Goal: Task Accomplishment & Management: Manage account settings

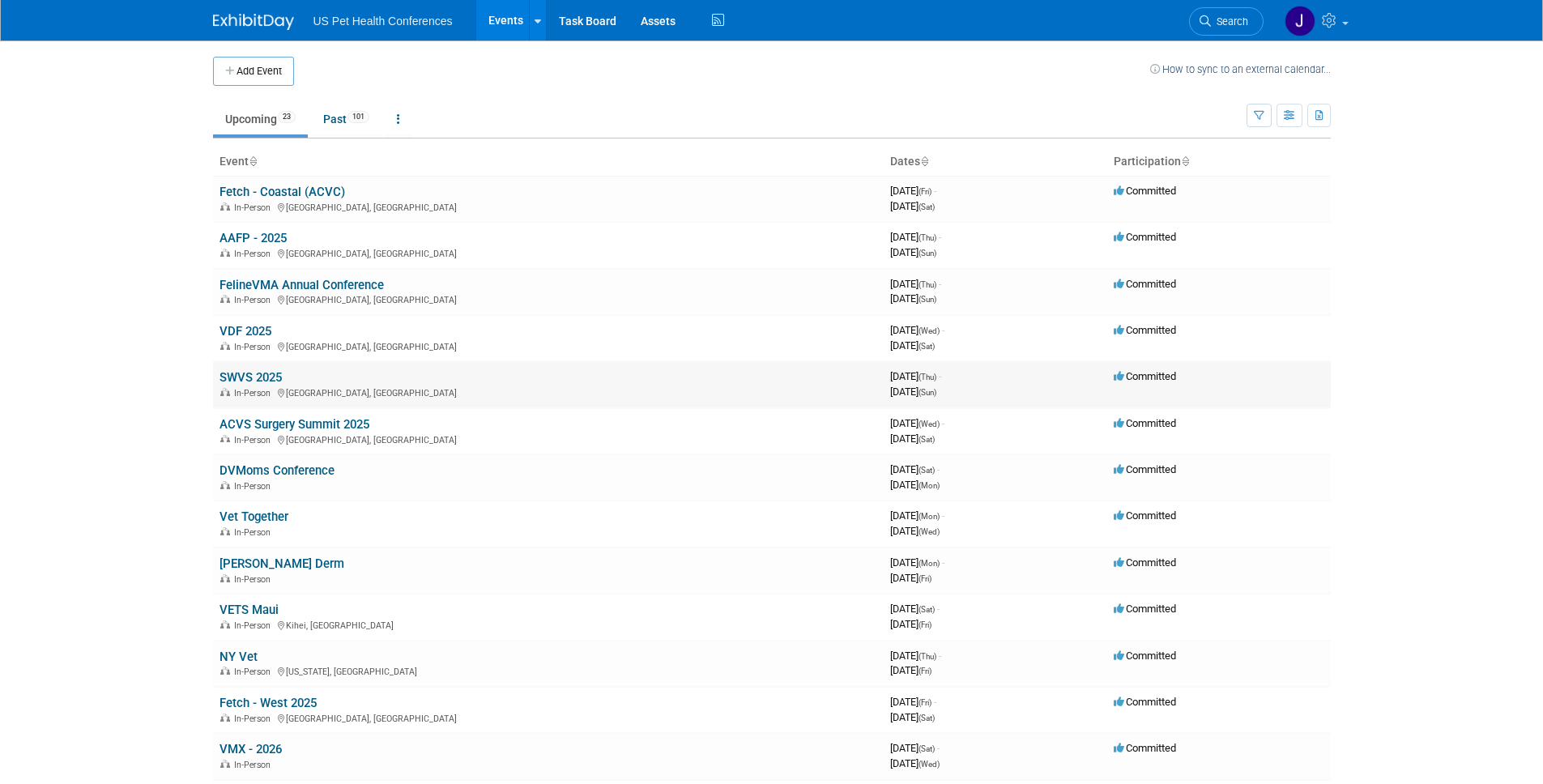
scroll to position [339, 0]
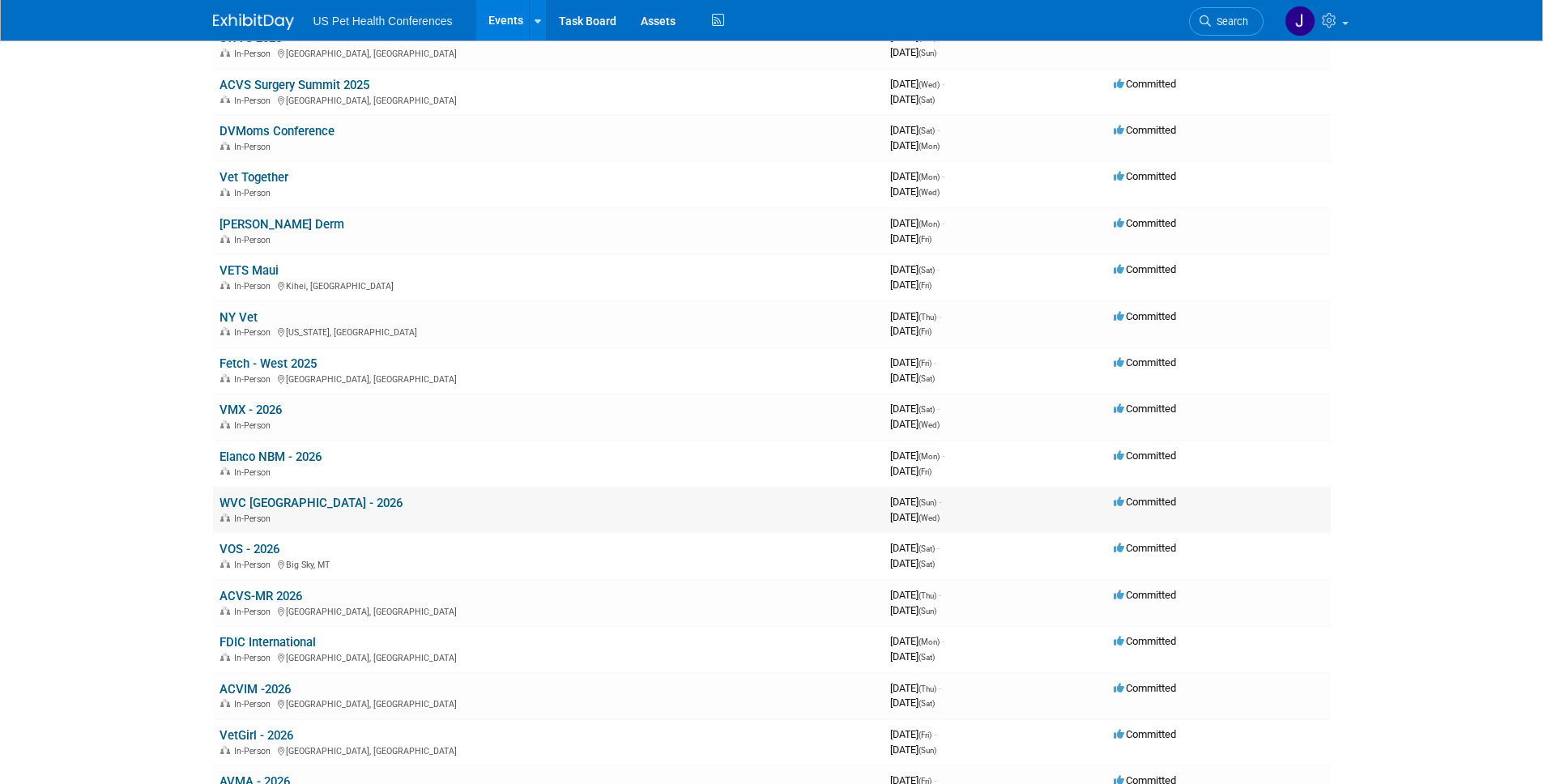
click at [300, 503] on link "WVC [GEOGRAPHIC_DATA] - 2026" at bounding box center [311, 503] width 183 height 15
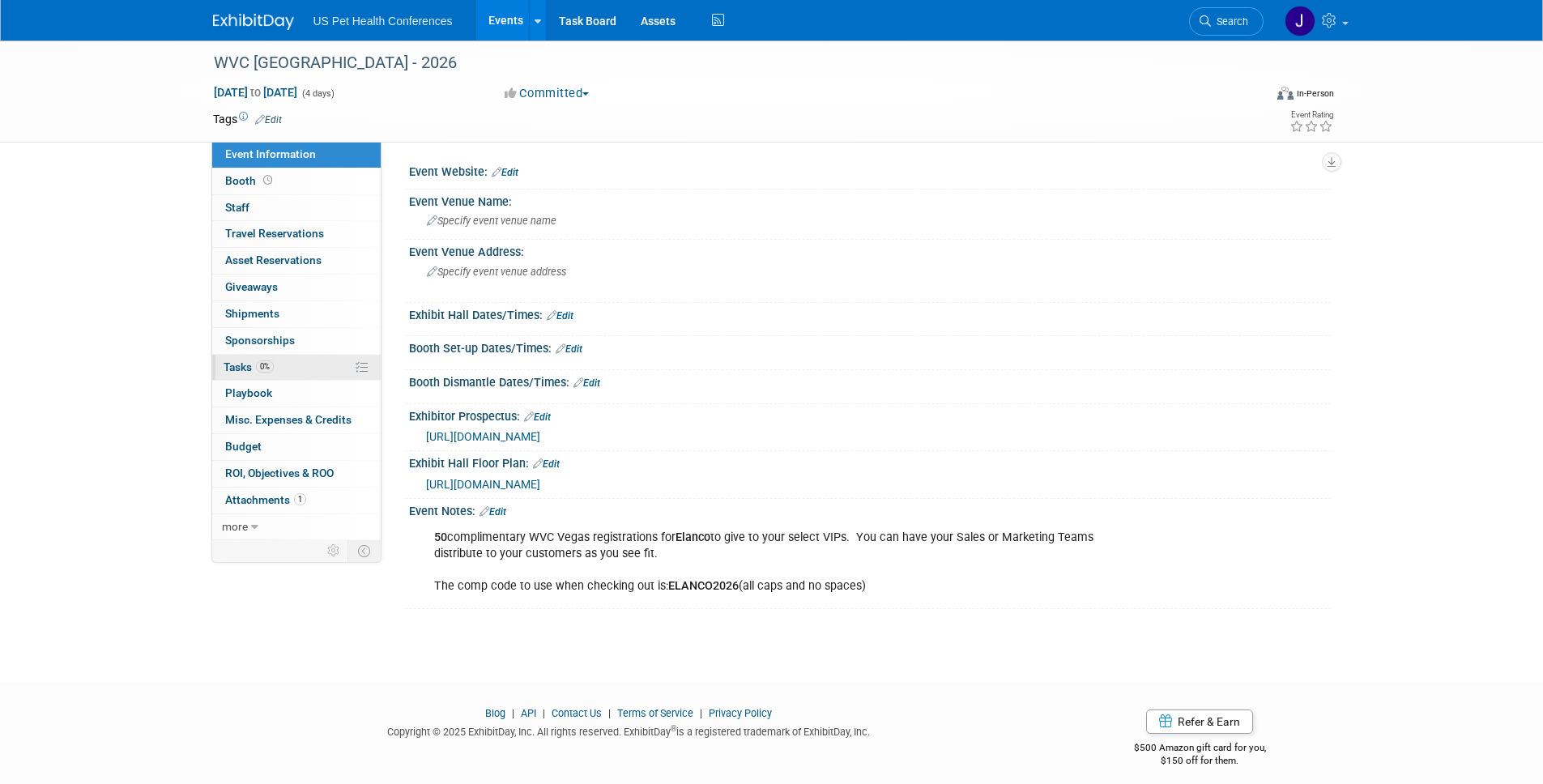
click at [267, 360] on span "0%" at bounding box center [265, 366] width 18 height 12
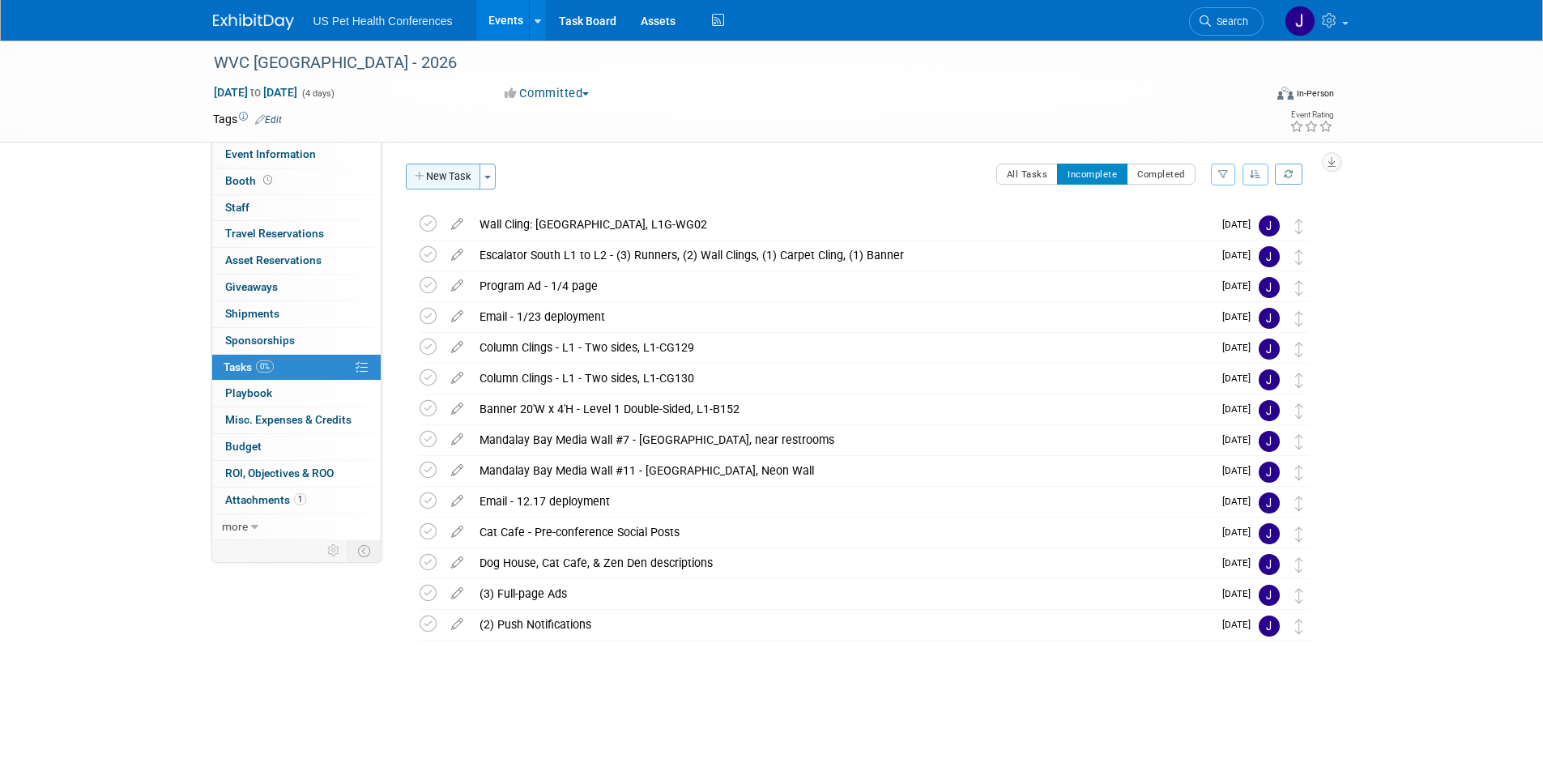
click at [447, 178] on button "New Task" at bounding box center [443, 176] width 75 height 26
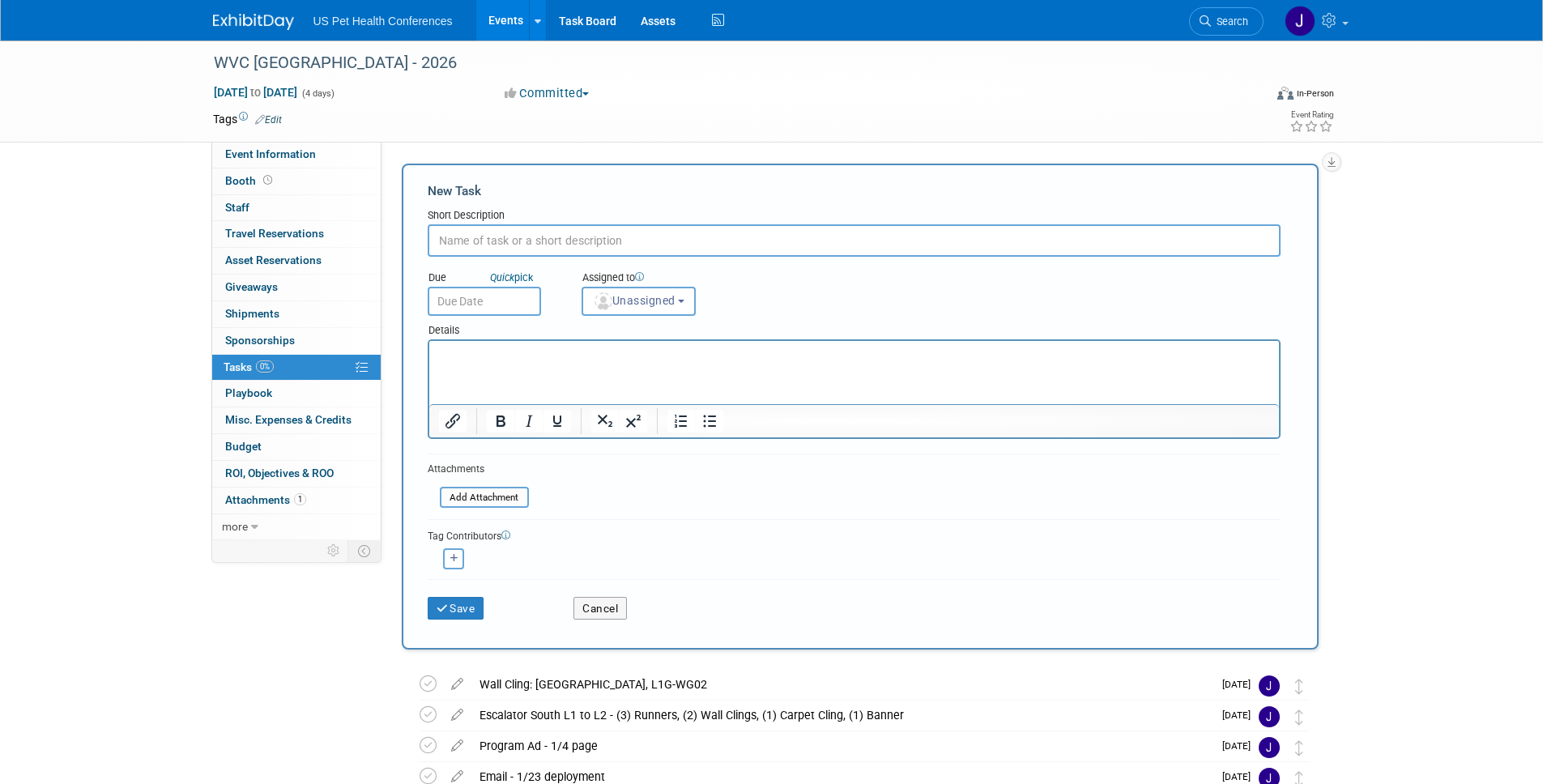
click at [470, 234] on input "text" at bounding box center [854, 241] width 852 height 33
paste input "Education content"
click at [495, 242] on input "Education content" at bounding box center [854, 241] width 852 height 33
type input "Education Content"
click at [505, 308] on input "text" at bounding box center [484, 301] width 113 height 29
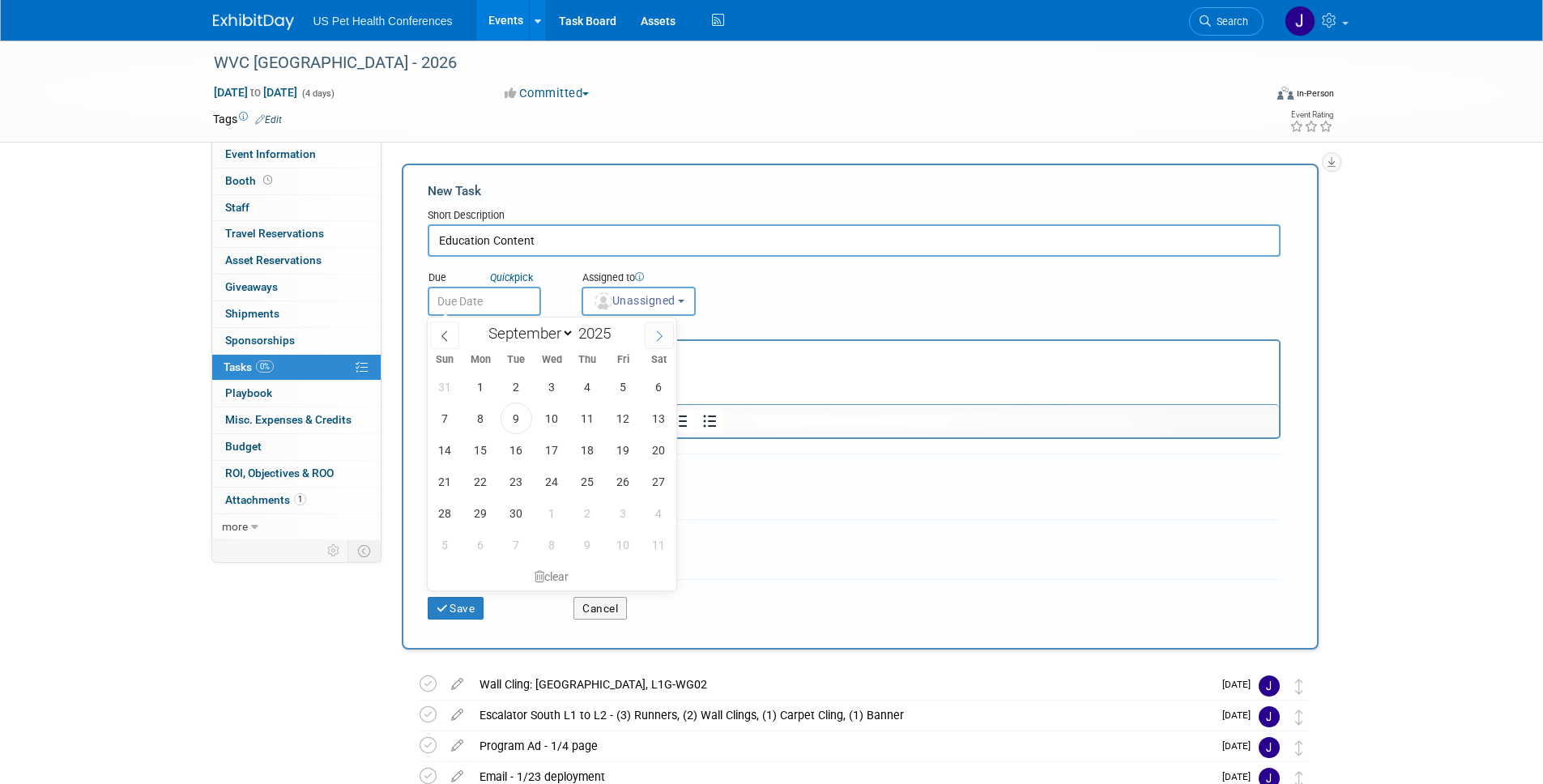
click at [662, 340] on icon at bounding box center [660, 336] width 11 height 11
click at [454, 334] on span at bounding box center [445, 335] width 29 height 28
select select "9"
click at [489, 417] on span "6" at bounding box center [481, 418] width 32 height 32
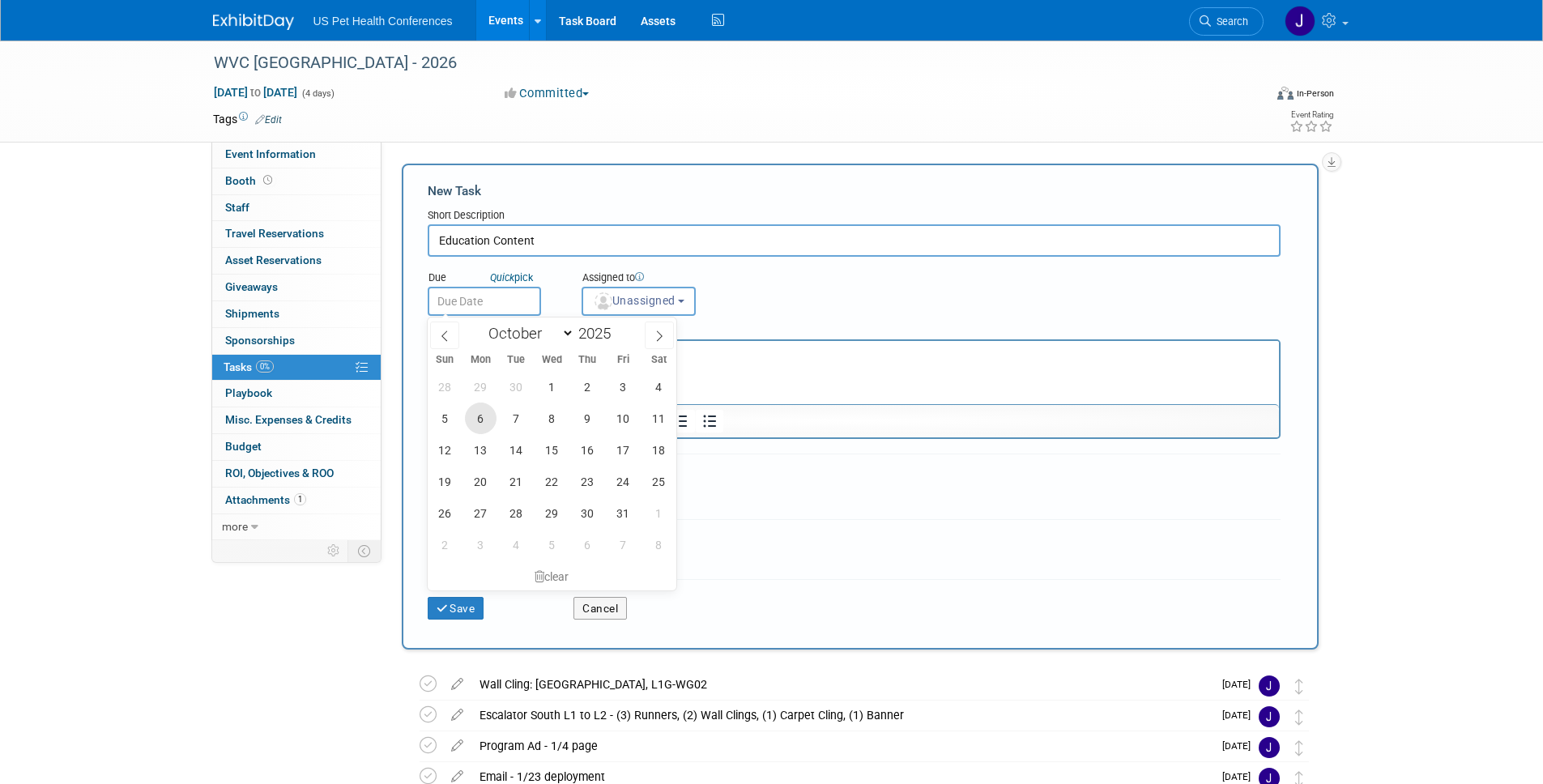
type input "[DATE]"
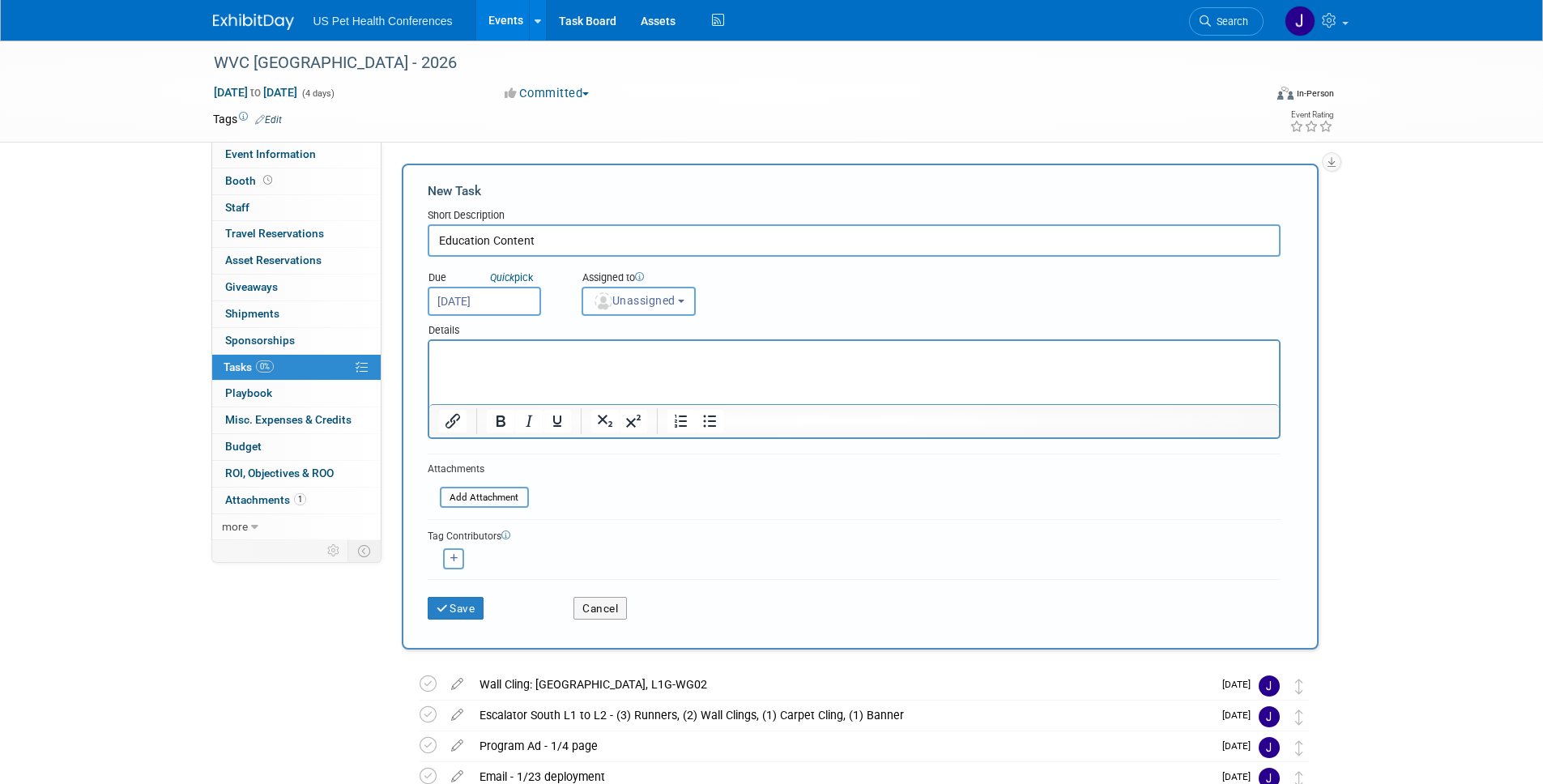
click at [659, 301] on span "Unassigned" at bounding box center [634, 300] width 83 height 13
click at [671, 417] on label "[PERSON_NAME]" at bounding box center [675, 426] width 169 height 26
click at [585, 419] on input "[PERSON_NAME]" at bounding box center [579, 424] width 11 height 11
select select "03aab87b-1926-458f-bef0-bf301a3f9cba"
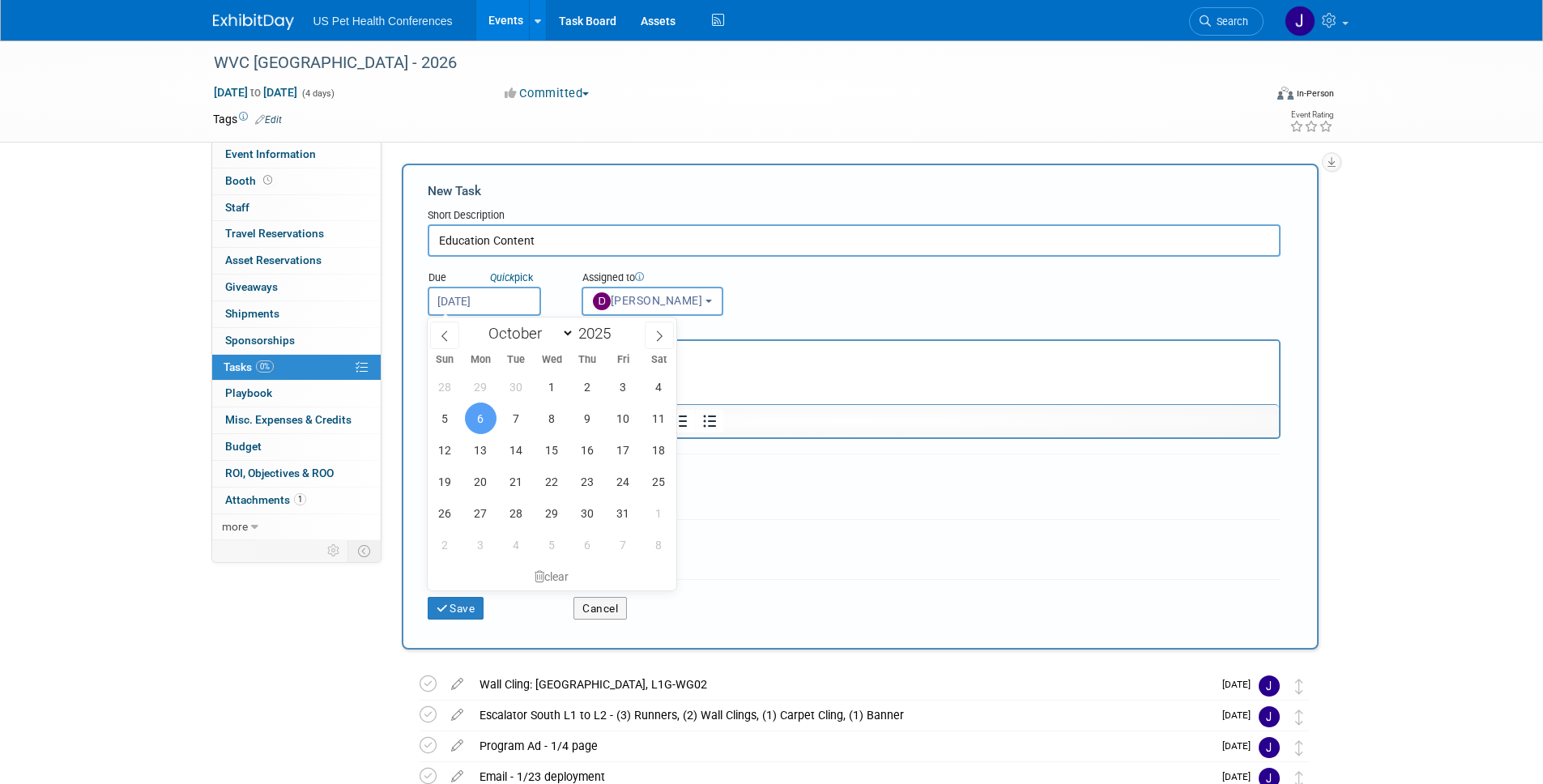
click at [507, 290] on input "[DATE]" at bounding box center [484, 301] width 113 height 29
click at [557, 426] on span "8" at bounding box center [551, 418] width 32 height 32
type input "[DATE]"
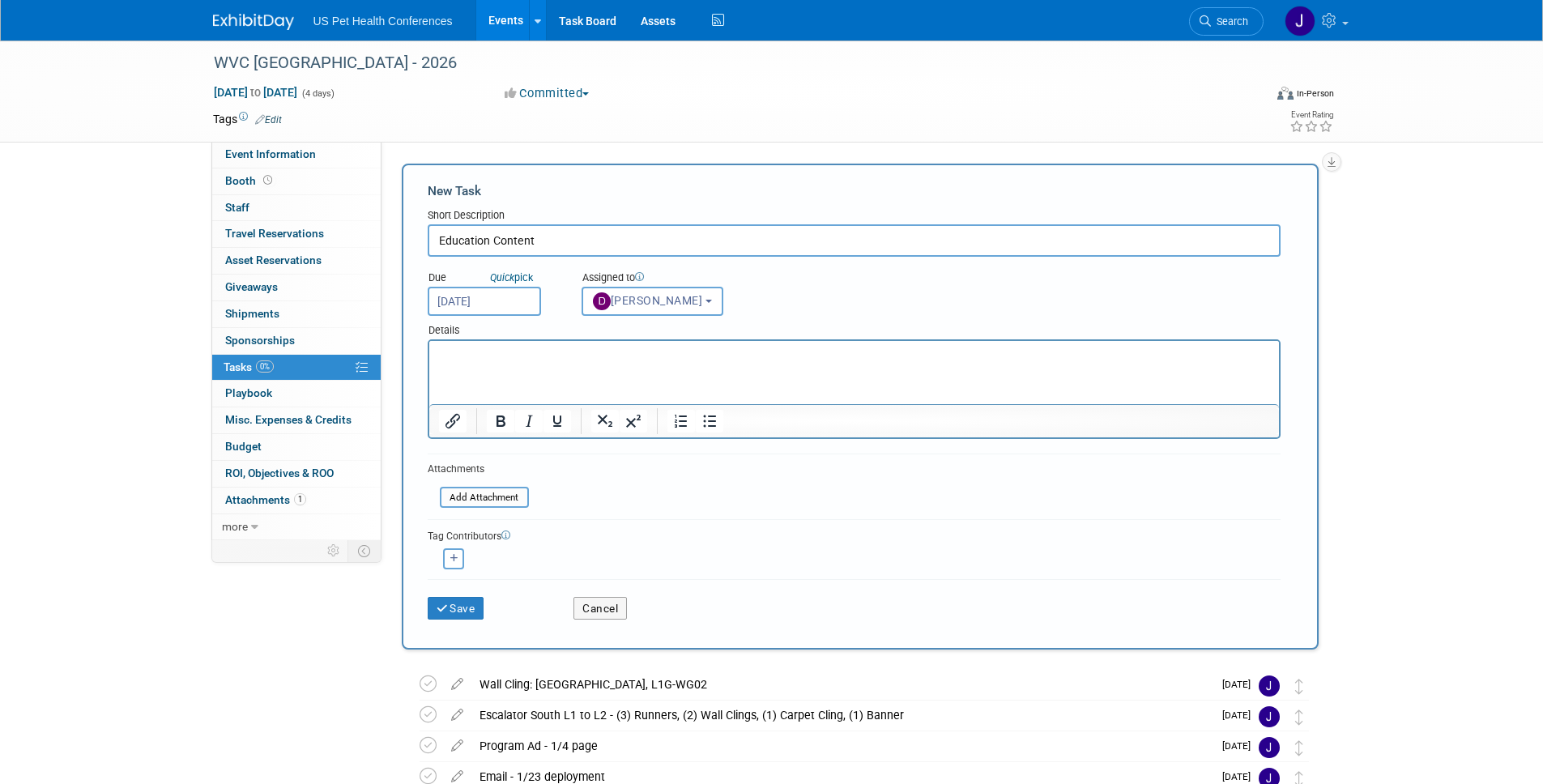
click at [734, 348] on p "Rich Text Area. Press ALT-0 for help." at bounding box center [854, 355] width 831 height 16
click at [557, 359] on p "Rich Text Area. Press ALT-0 for help." at bounding box center [854, 355] width 831 height 16
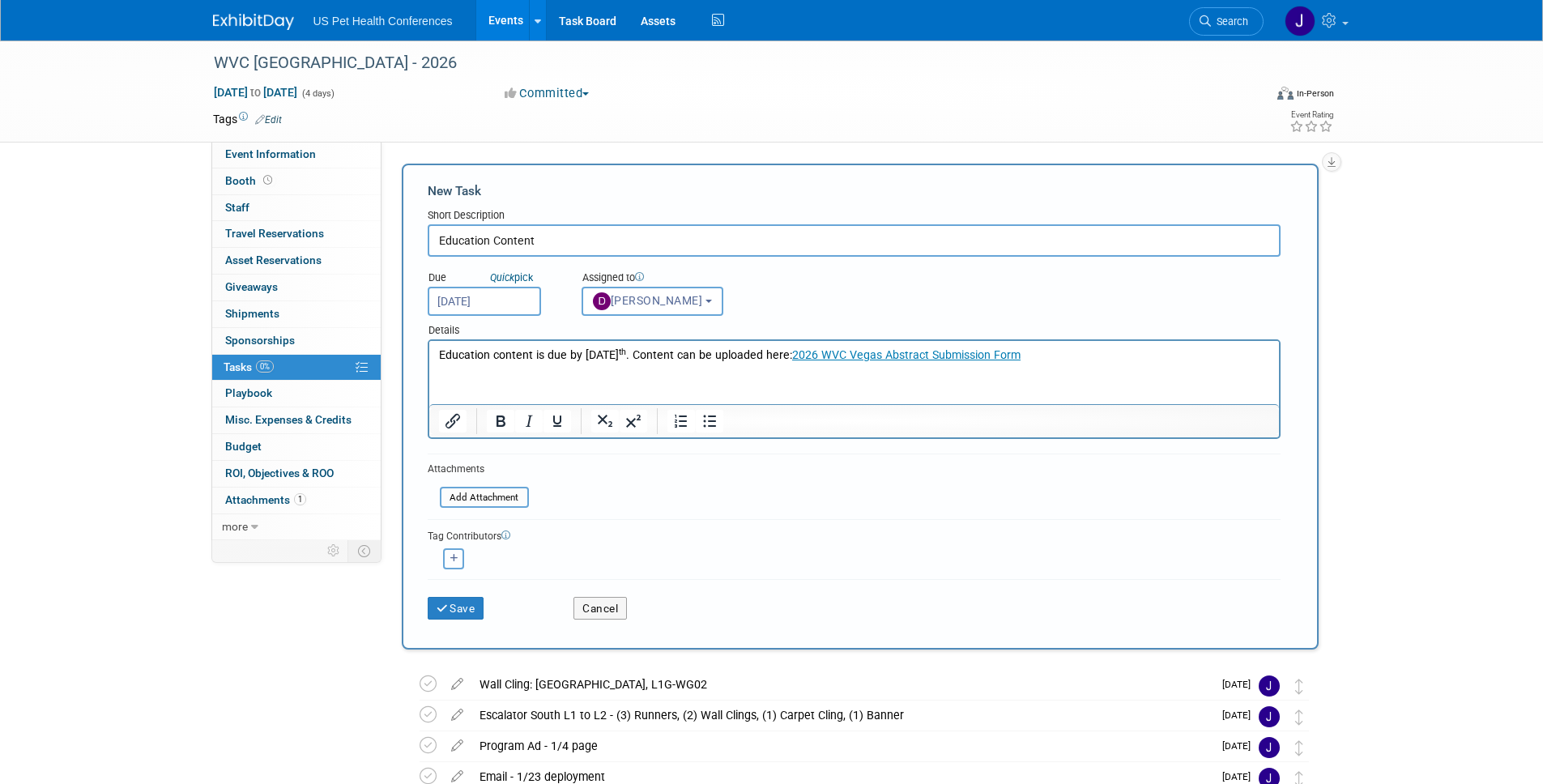
click at [448, 566] on button "button" at bounding box center [454, 559] width 21 height 21
select select
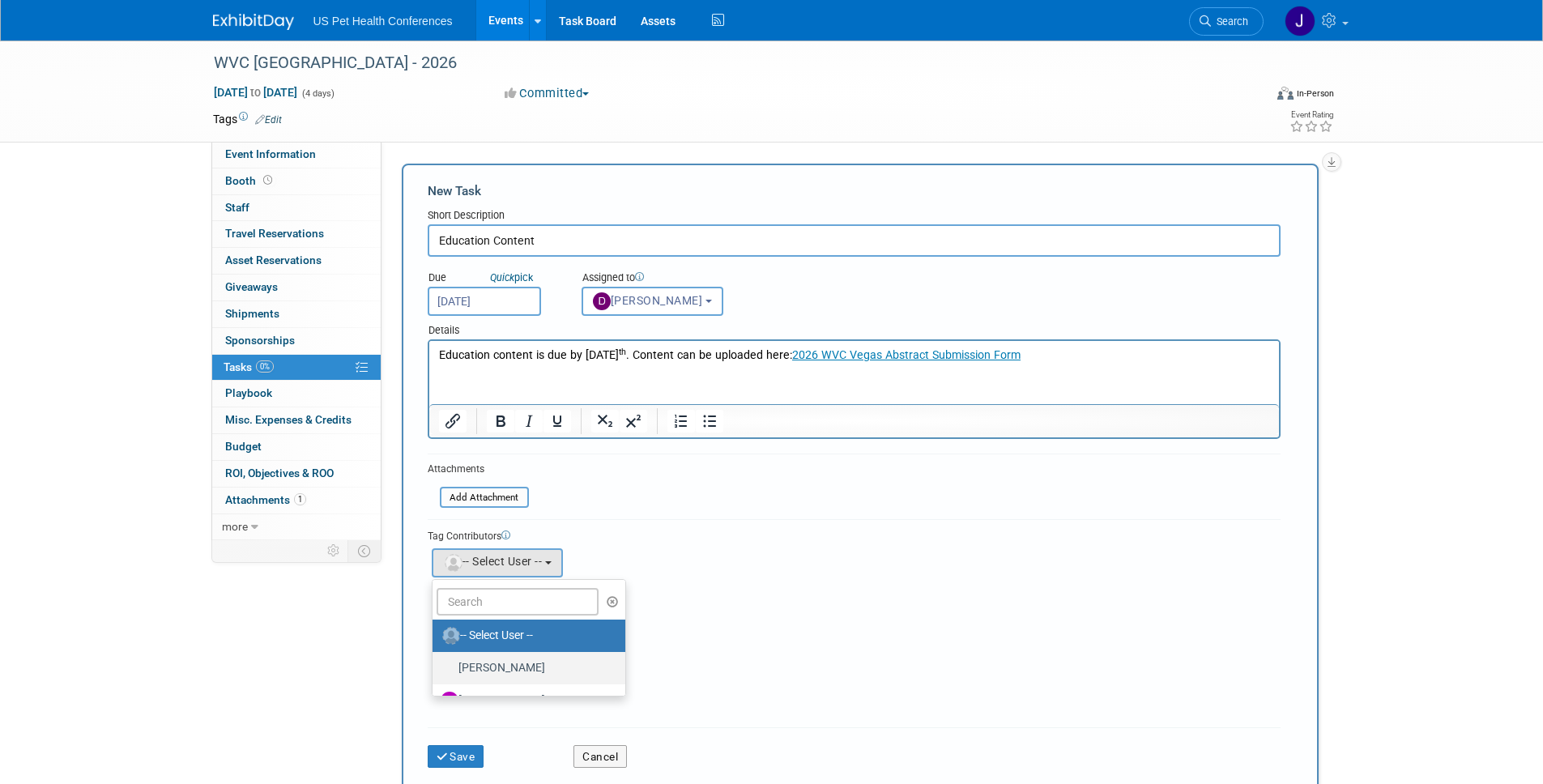
click at [500, 658] on label "[PERSON_NAME]" at bounding box center [525, 669] width 169 height 26
click at [435, 660] on input "[PERSON_NAME]" at bounding box center [429, 665] width 11 height 11
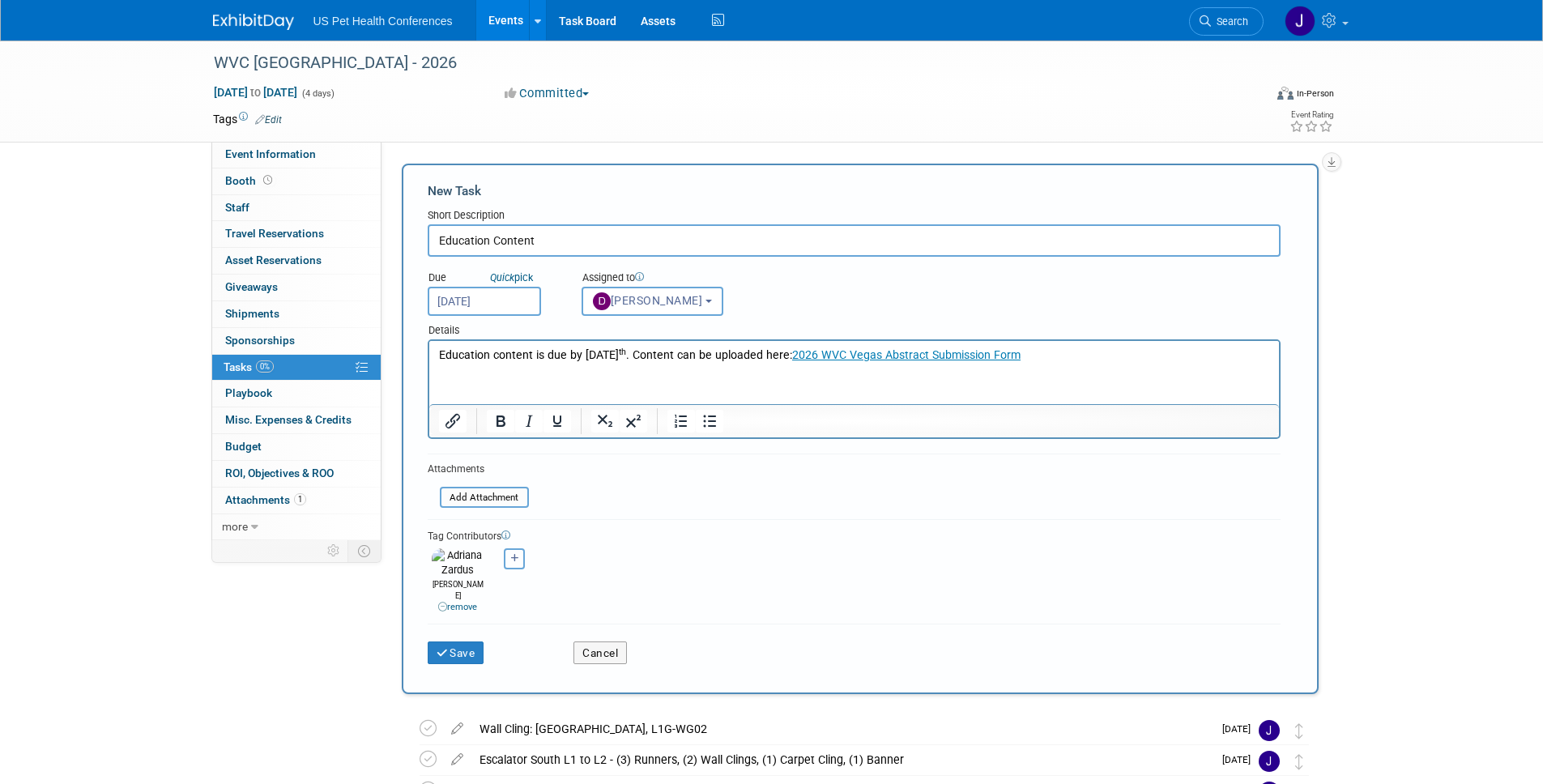
click at [505, 566] on button "button" at bounding box center [514, 559] width 21 height 21
select select
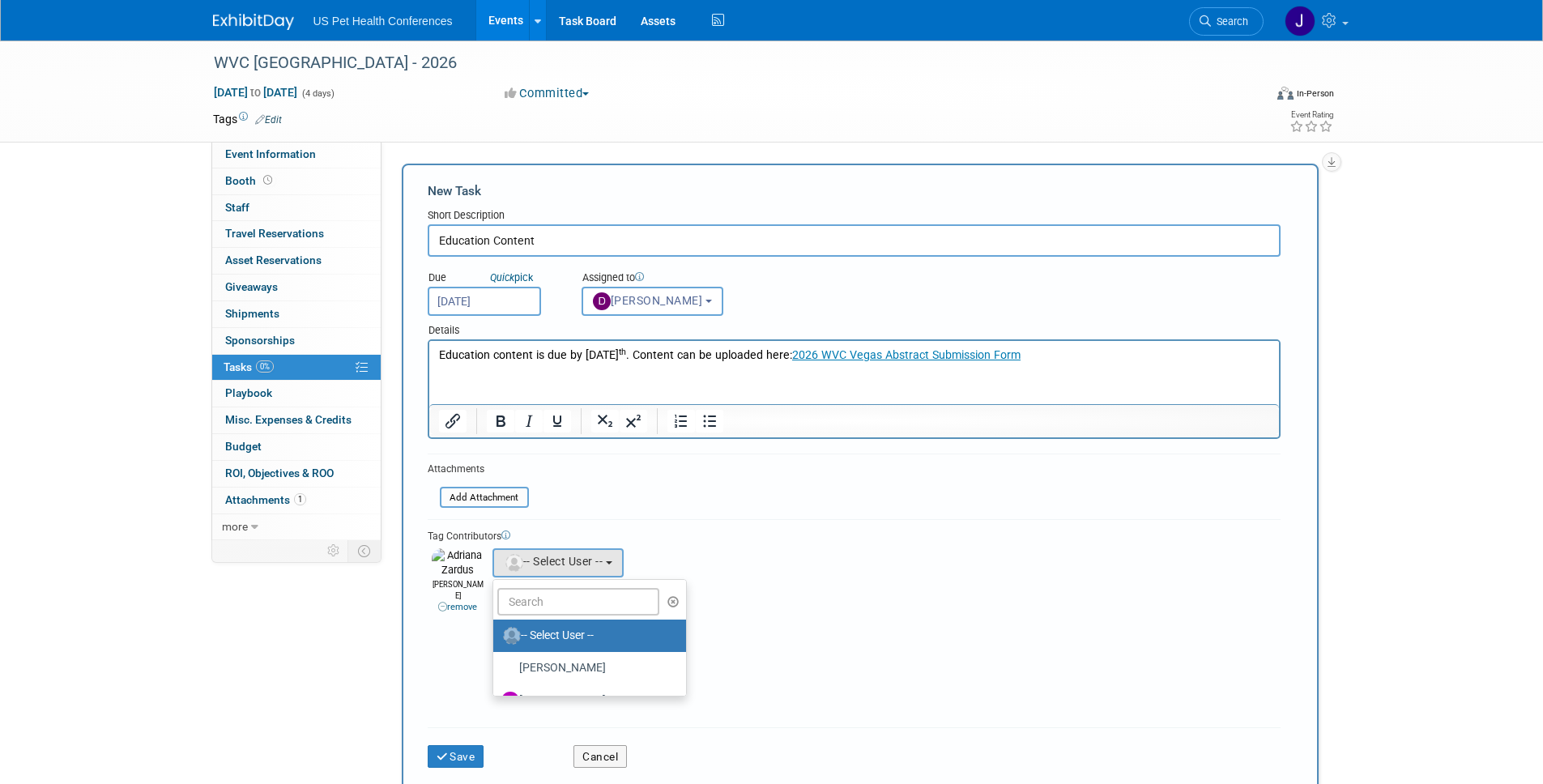
click at [641, 547] on div "[PERSON_NAME] remove [PERSON_NAME] remove" at bounding box center [854, 579] width 852 height 70
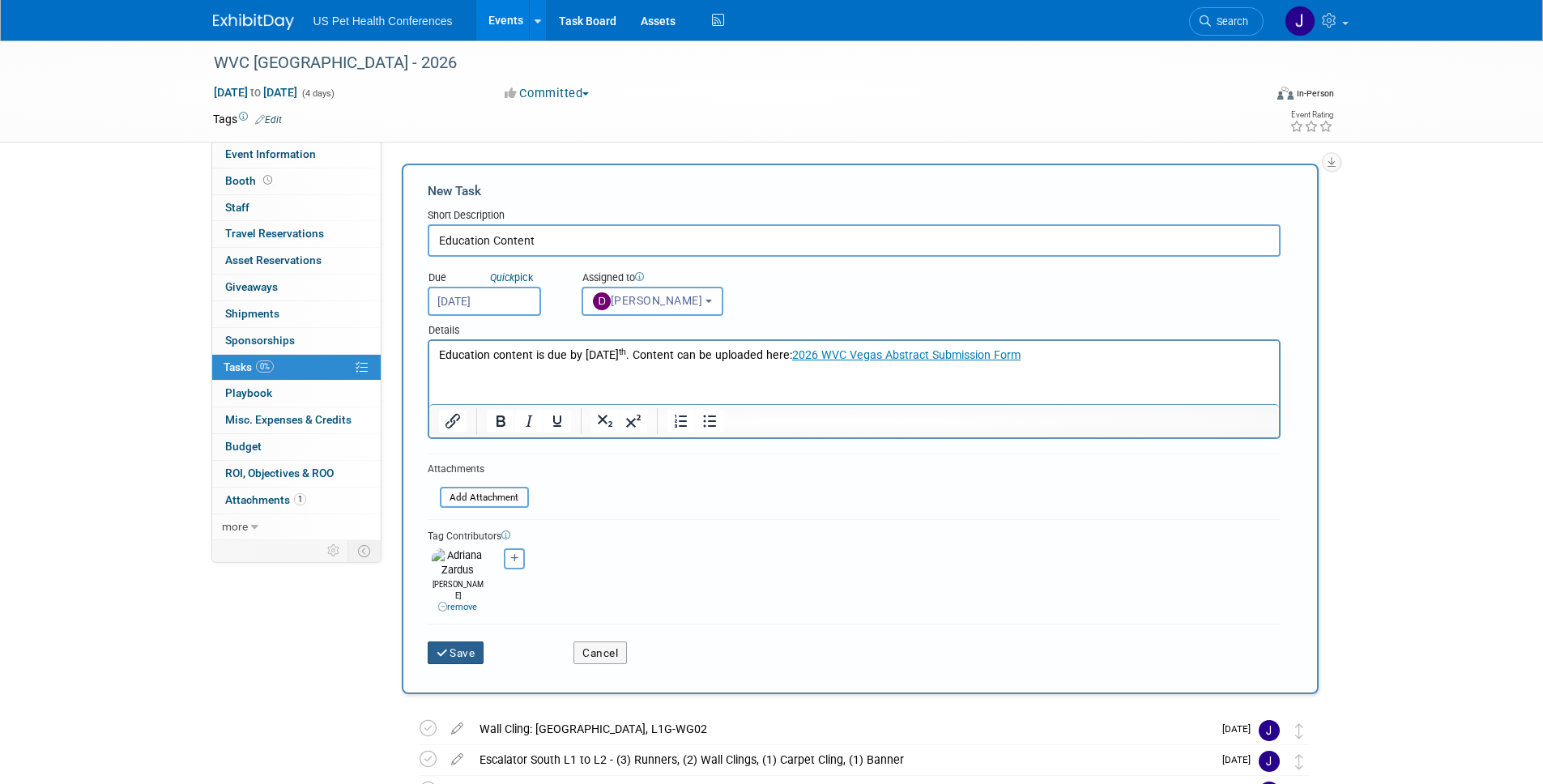
click at [454, 642] on button "Save" at bounding box center [456, 653] width 57 height 23
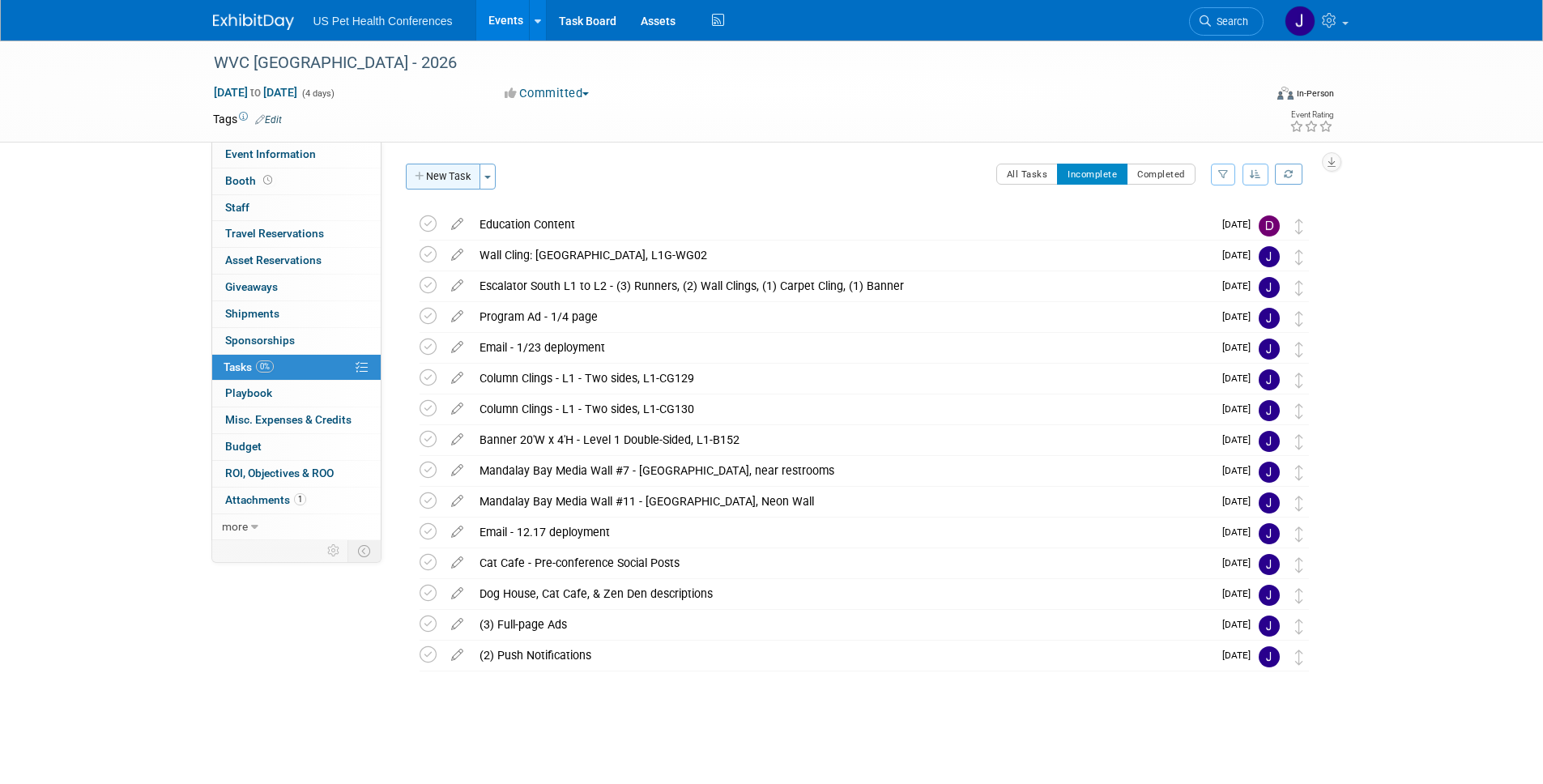
click at [447, 176] on button "New Task" at bounding box center [443, 176] width 75 height 26
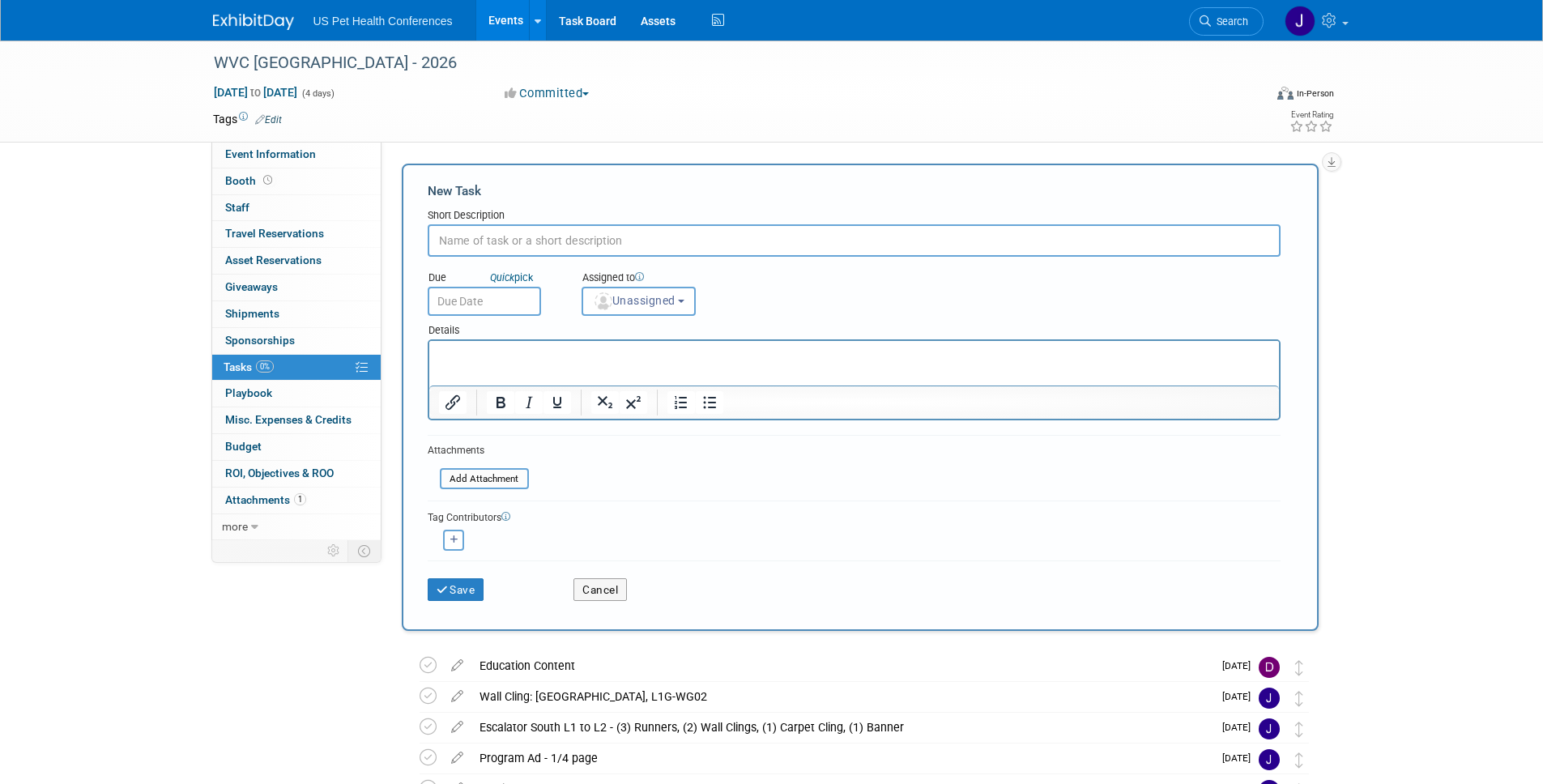
scroll to position [0, 0]
click at [501, 355] on p "Rich Text Area. Press ALT-0 for help." at bounding box center [854, 355] width 831 height 16
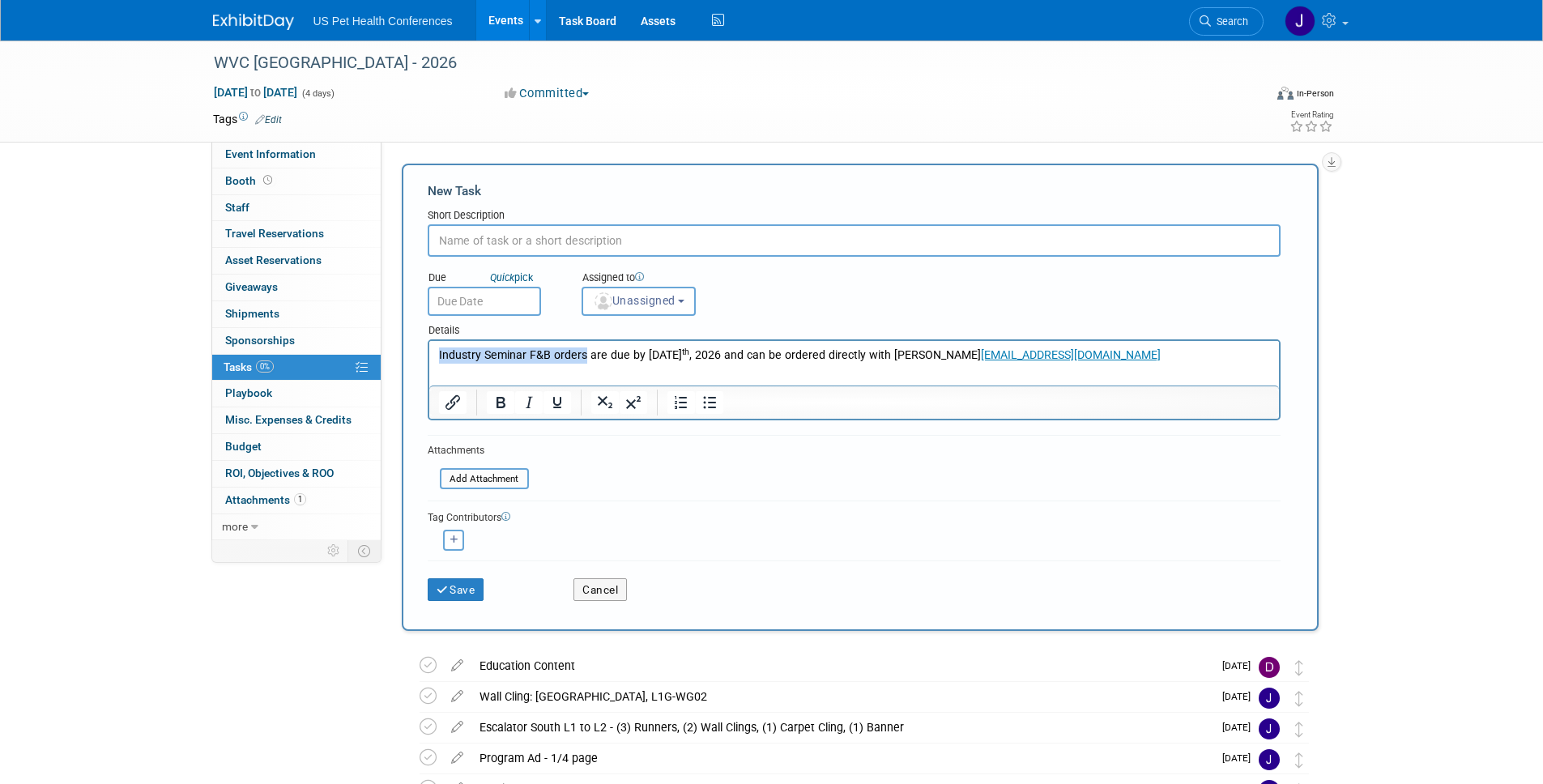
drag, startPoint x: 584, startPoint y: 352, endPoint x: 408, endPoint y: 341, distance: 176.3
click at [429, 341] on html "Industry Seminar F&B orders are due by [DATE] and can be ordered directly with …" at bounding box center [853, 352] width 849 height 23
copy p "Industry Seminar F&B orders"
click at [505, 240] on input "text" at bounding box center [854, 241] width 852 height 33
click at [556, 239] on input "Industry Seminar F&B orders" at bounding box center [854, 241] width 852 height 33
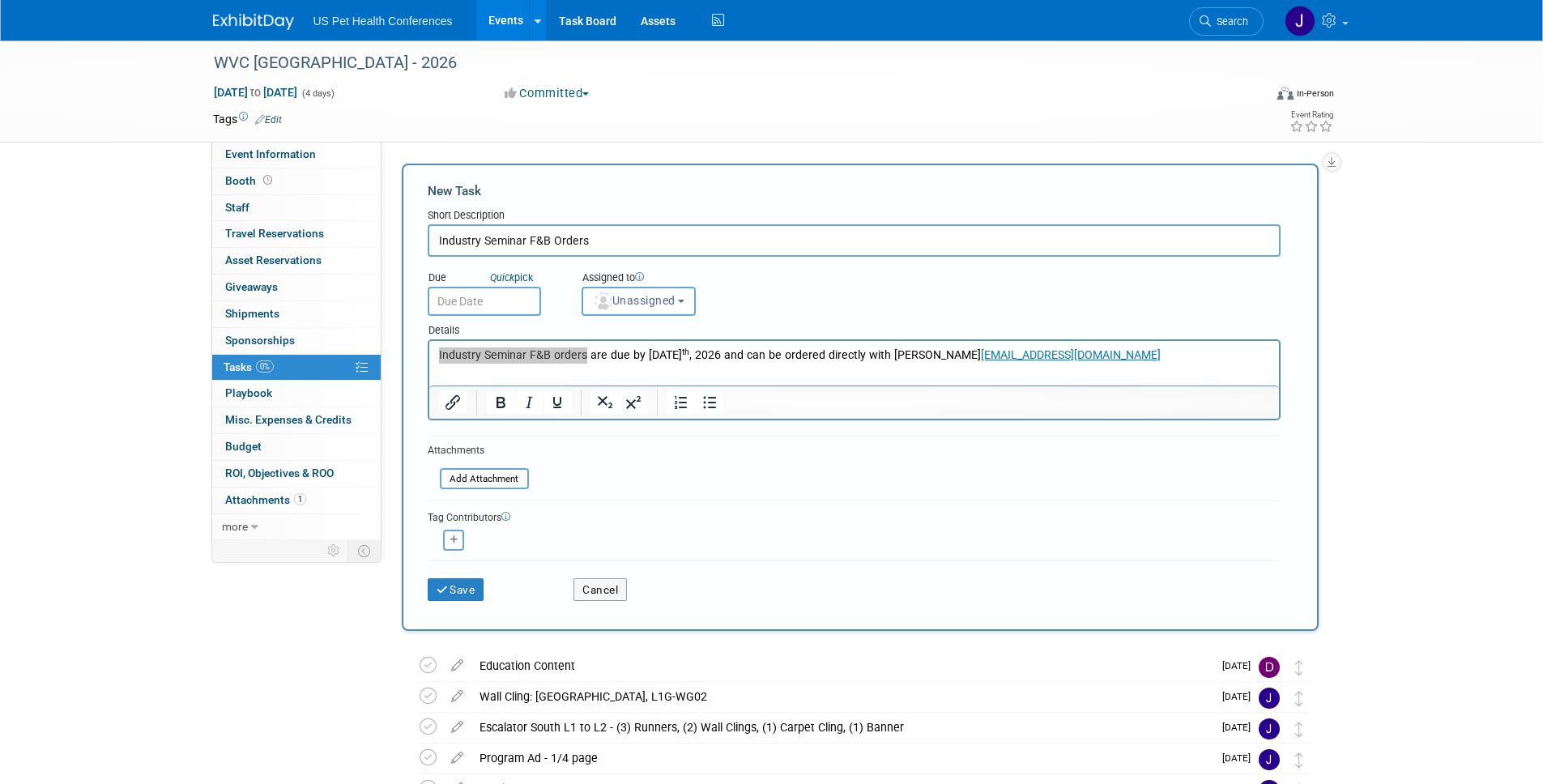
type input "Industry Seminar F&B Orders"
click at [856, 364] on html "Industry Seminar F&B orders are due by [DATE] and can be ordered directly with …" at bounding box center [853, 352] width 849 height 23
click at [524, 303] on input "text" at bounding box center [484, 301] width 113 height 29
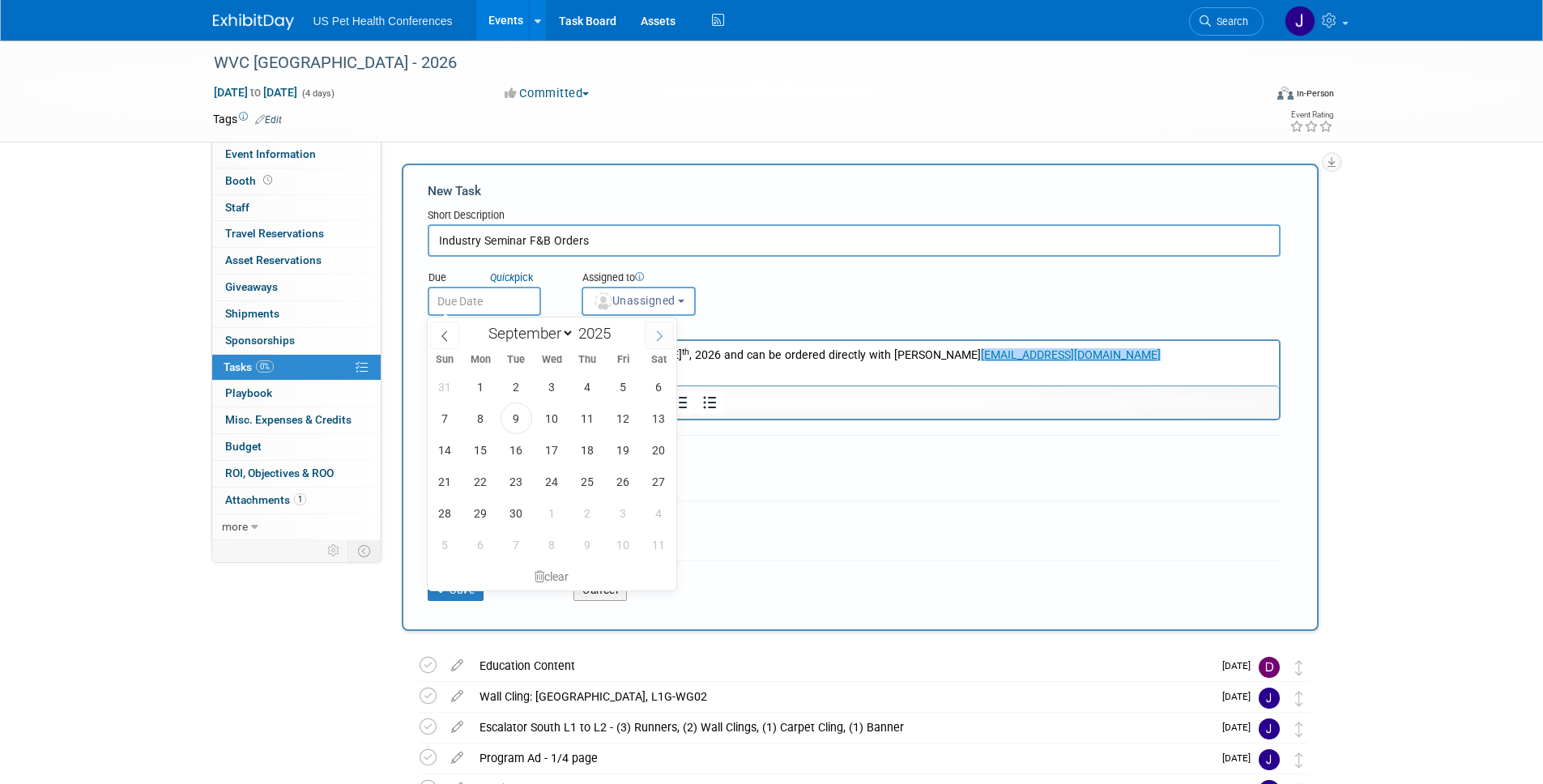
click at [653, 326] on span at bounding box center [660, 335] width 29 height 28
click at [654, 326] on span at bounding box center [660, 335] width 29 height 28
select select "11"
click at [654, 326] on span at bounding box center [660, 335] width 29 height 28
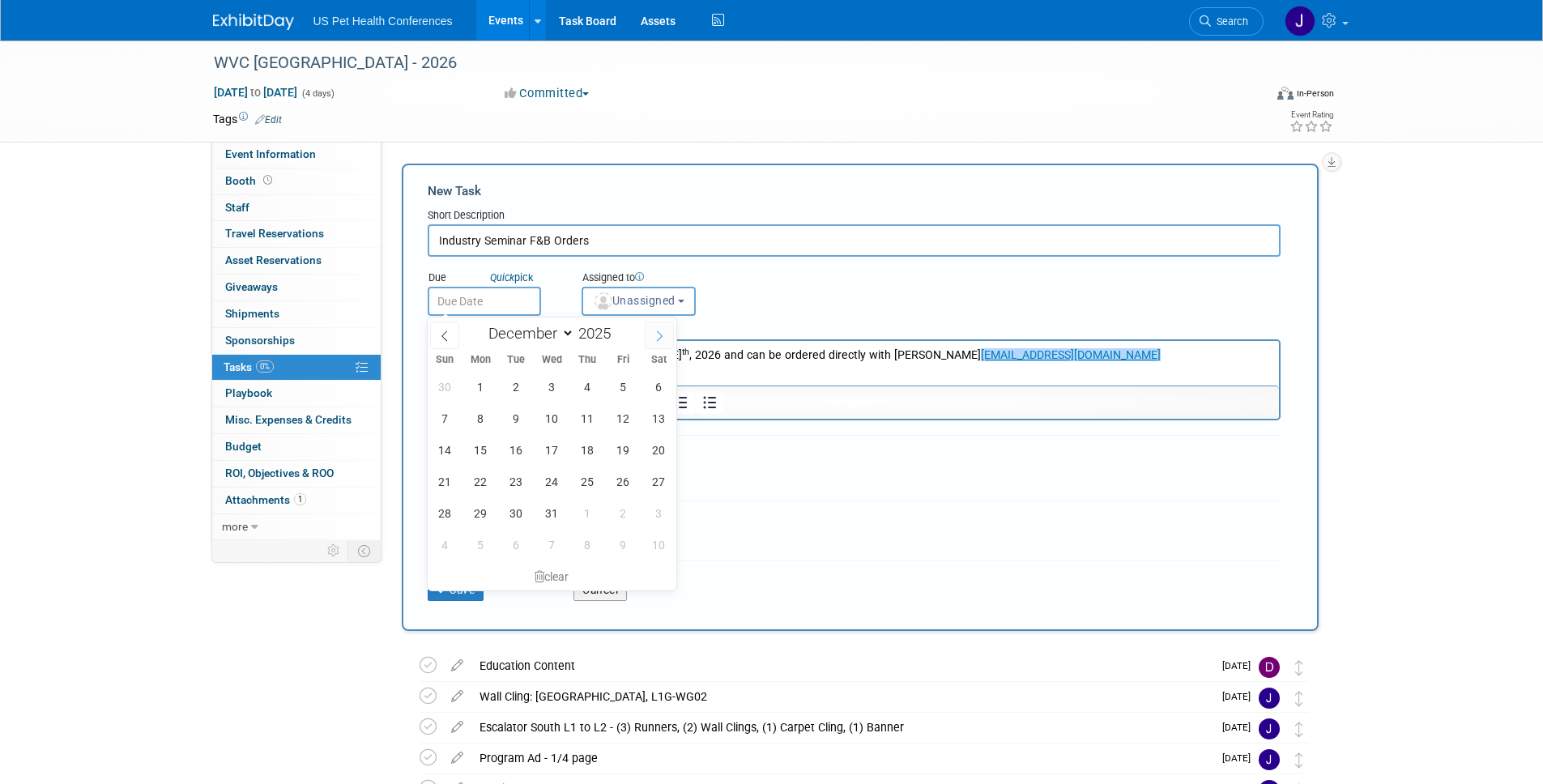
type input "2026"
select select "0"
click at [477, 422] on span "5" at bounding box center [481, 418] width 32 height 32
type input "[DATE]"
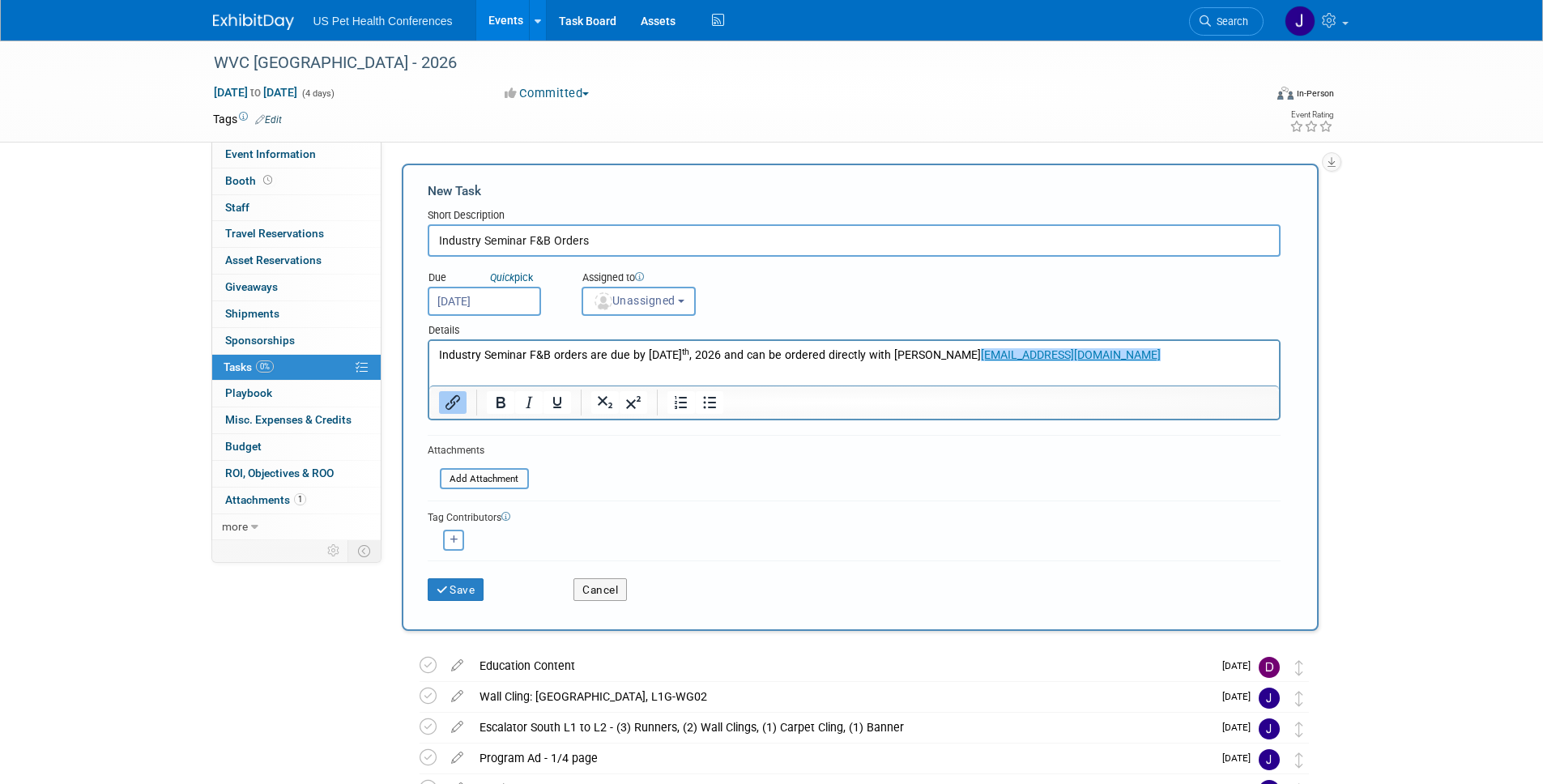
click at [844, 364] on html "Industry Seminar F&B orders are due by [DATE] and can be ordered directly with …" at bounding box center [853, 352] width 849 height 23
click at [855, 364] on html "Industry Seminar F&B orders are due by [DATE] and can be ordered directly with …" at bounding box center [853, 352] width 849 height 23
click at [865, 338] on div "Details" at bounding box center [854, 327] width 852 height 24
click at [881, 293] on div "Due Quick pick [DATE] Assigned to <img src="[URL][DOMAIN_NAME]" style="width: 2…" at bounding box center [854, 286] width 877 height 59
click at [634, 307] on button "Unassigned" at bounding box center [639, 301] width 115 height 29
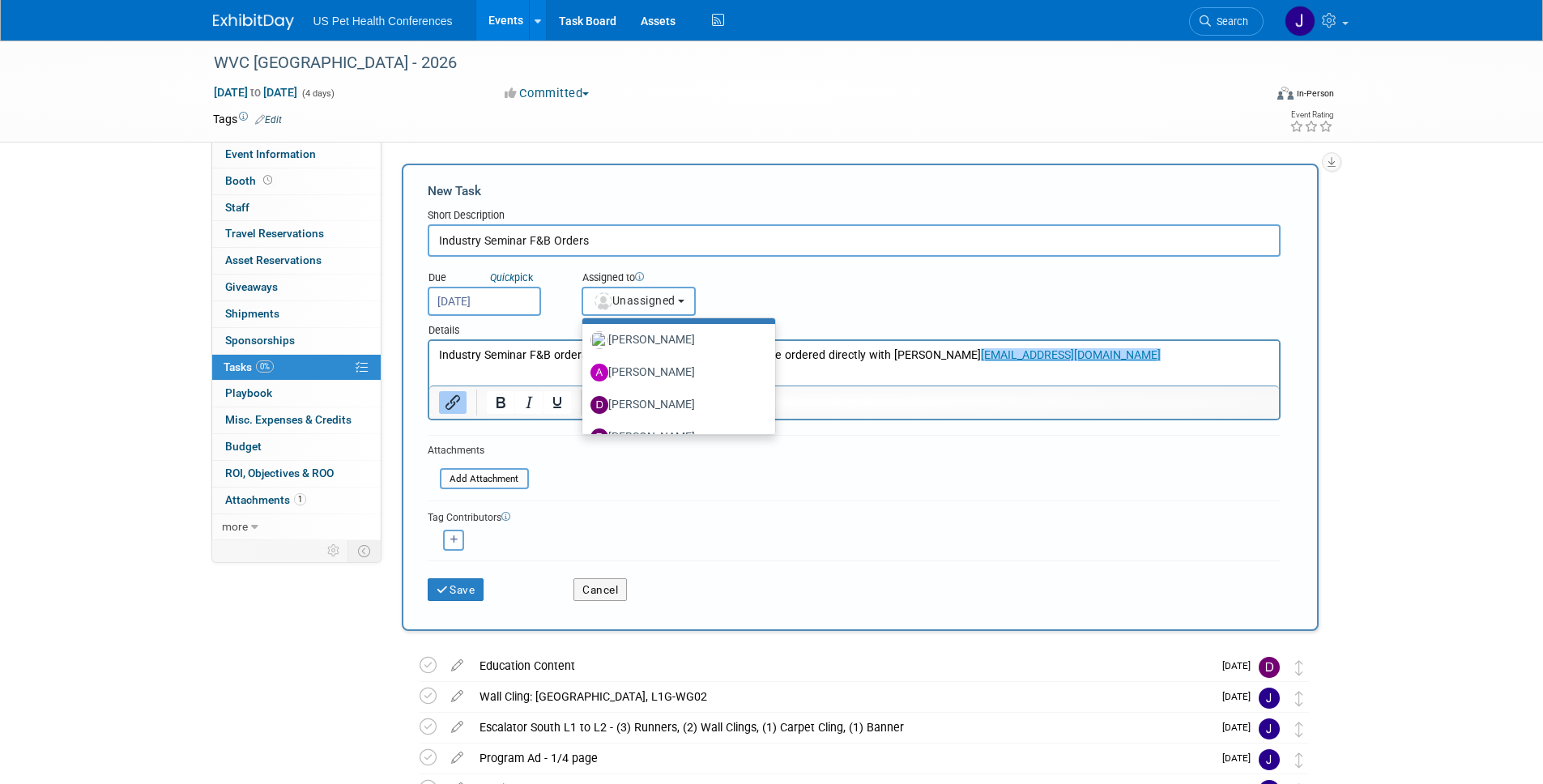
scroll to position [131, 0]
click at [658, 370] on label "[PERSON_NAME]" at bounding box center [675, 372] width 169 height 26
click at [585, 370] on input "[PERSON_NAME]" at bounding box center [579, 370] width 11 height 11
select select "03aab87b-1926-458f-bef0-bf301a3f9cba"
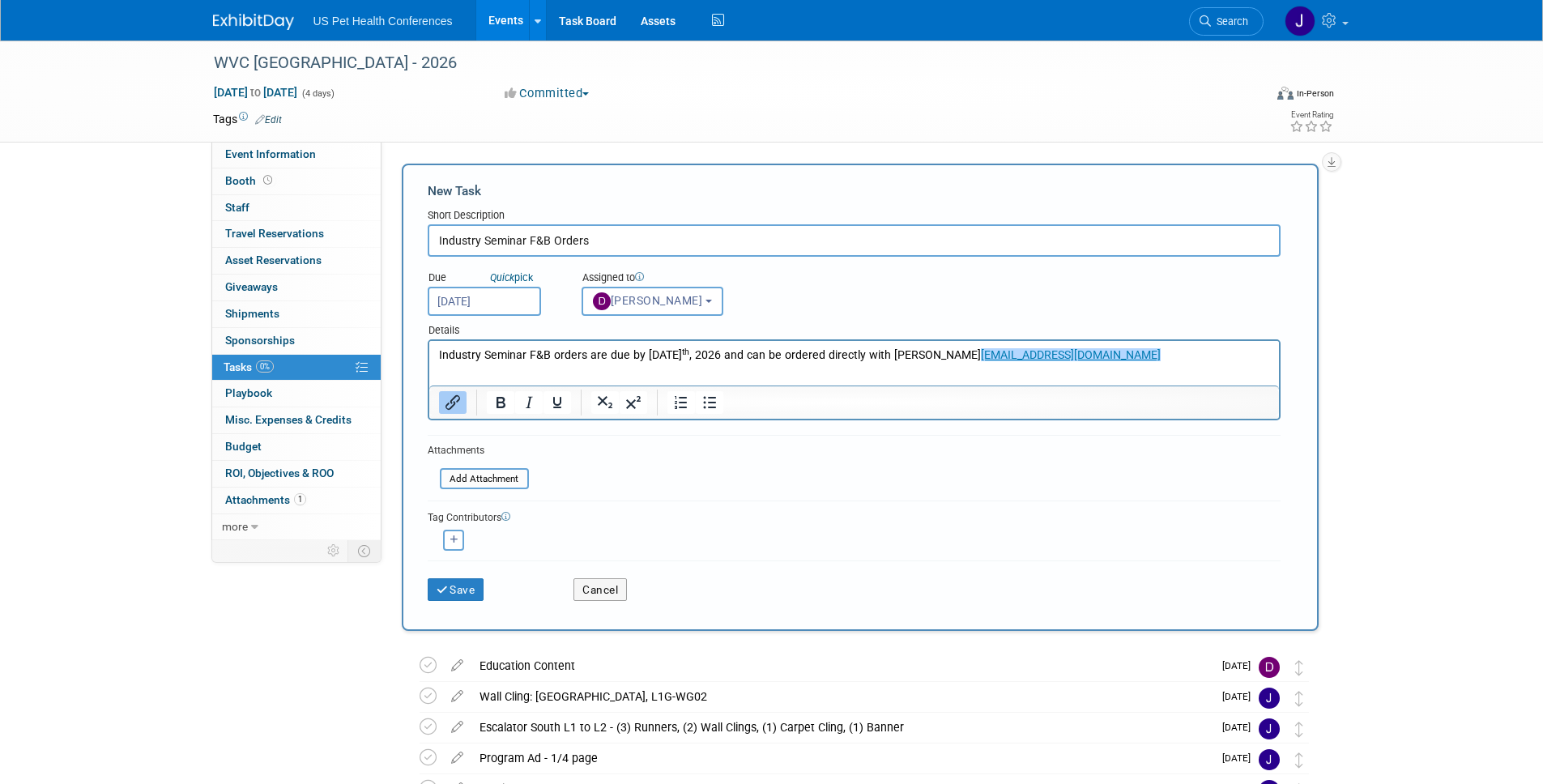
click at [469, 530] on div "<img src="[URL][DOMAIN_NAME]" style="width: 22px; height: 22px; border-radius: …" at bounding box center [454, 540] width 53 height 21
click at [462, 534] on button "button" at bounding box center [454, 540] width 21 height 21
select select
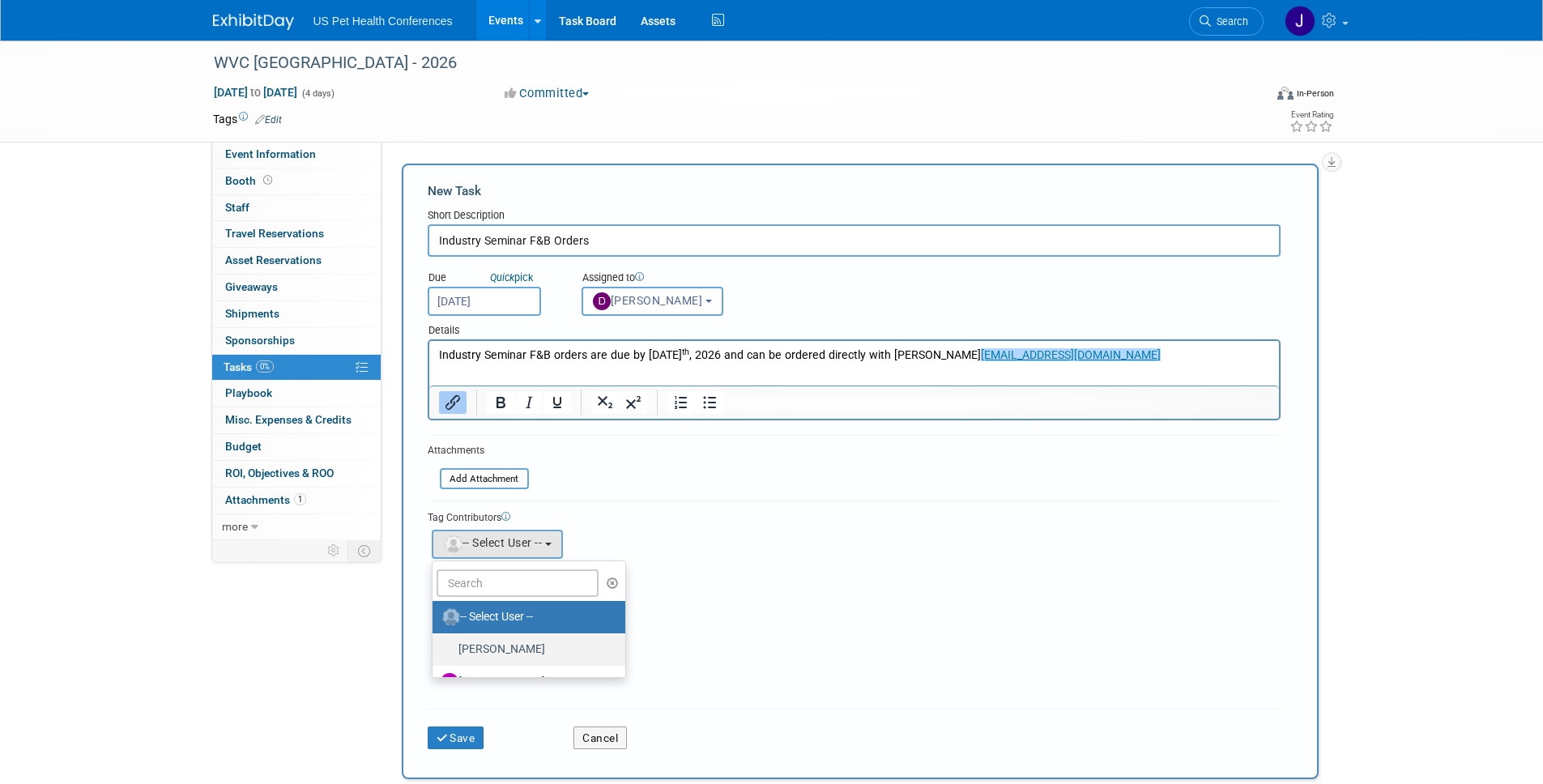
click at [543, 644] on label "[PERSON_NAME]" at bounding box center [525, 650] width 169 height 26
click at [435, 644] on input "[PERSON_NAME]" at bounding box center [429, 647] width 11 height 11
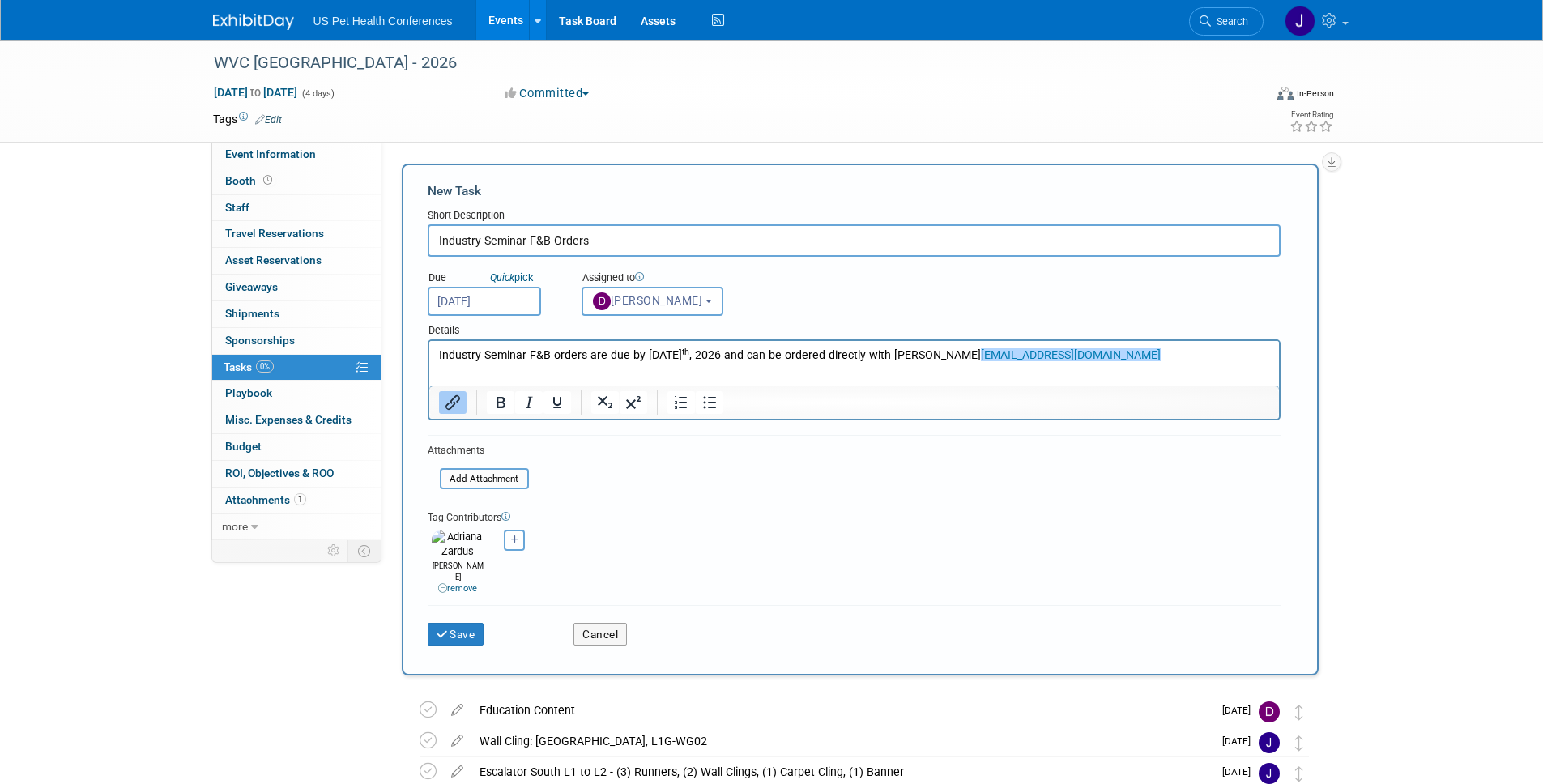
click at [471, 630] on div "Save Cancel" at bounding box center [854, 631] width 852 height 52
click at [473, 623] on button "Save" at bounding box center [456, 634] width 57 height 23
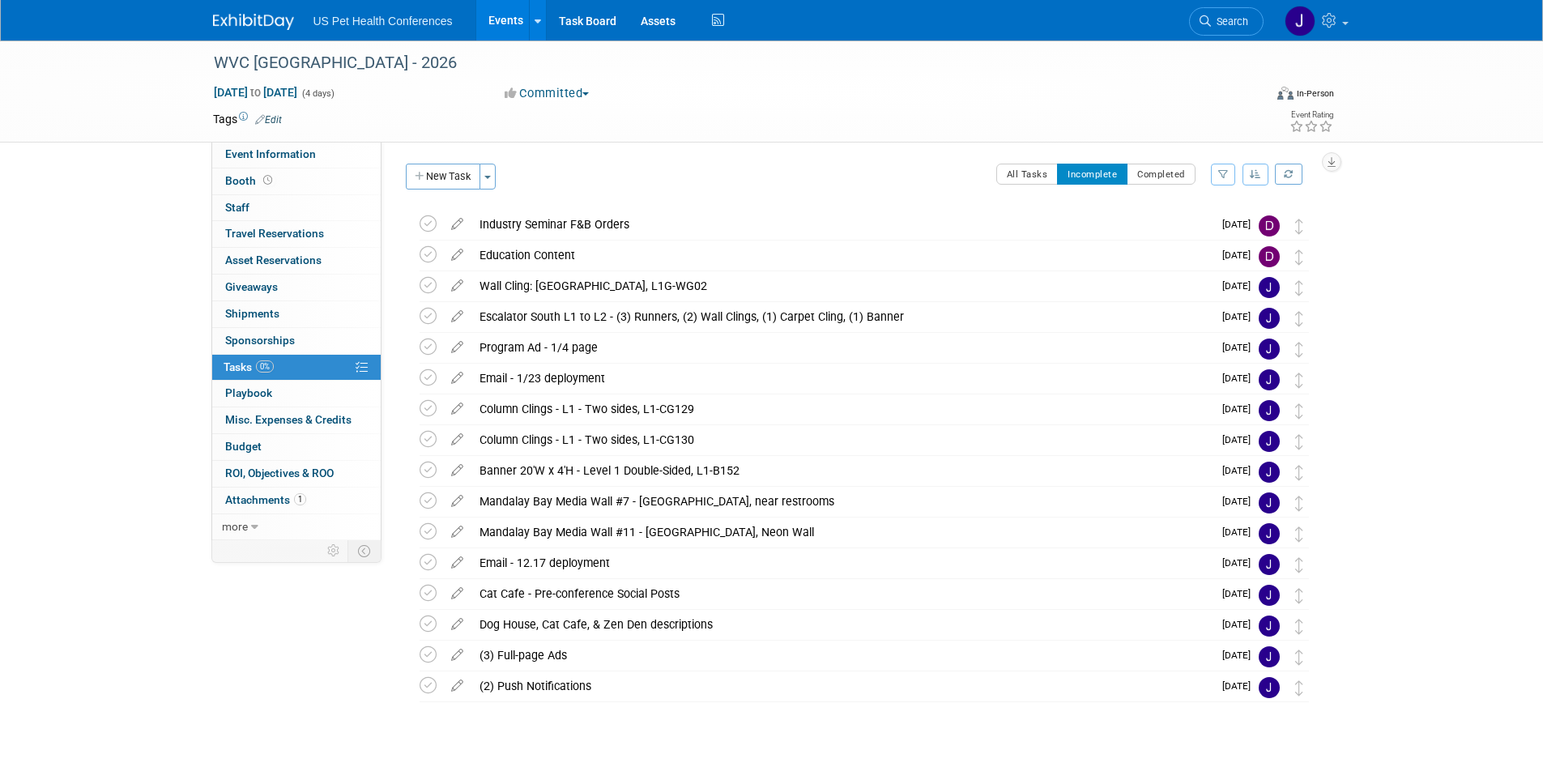
click at [266, 33] on div "US Pet Health Conferences Events Add Event Bulk Upload Events Shareable Event B…" at bounding box center [772, 20] width 1118 height 41
